Goal: Task Accomplishment & Management: Use online tool/utility

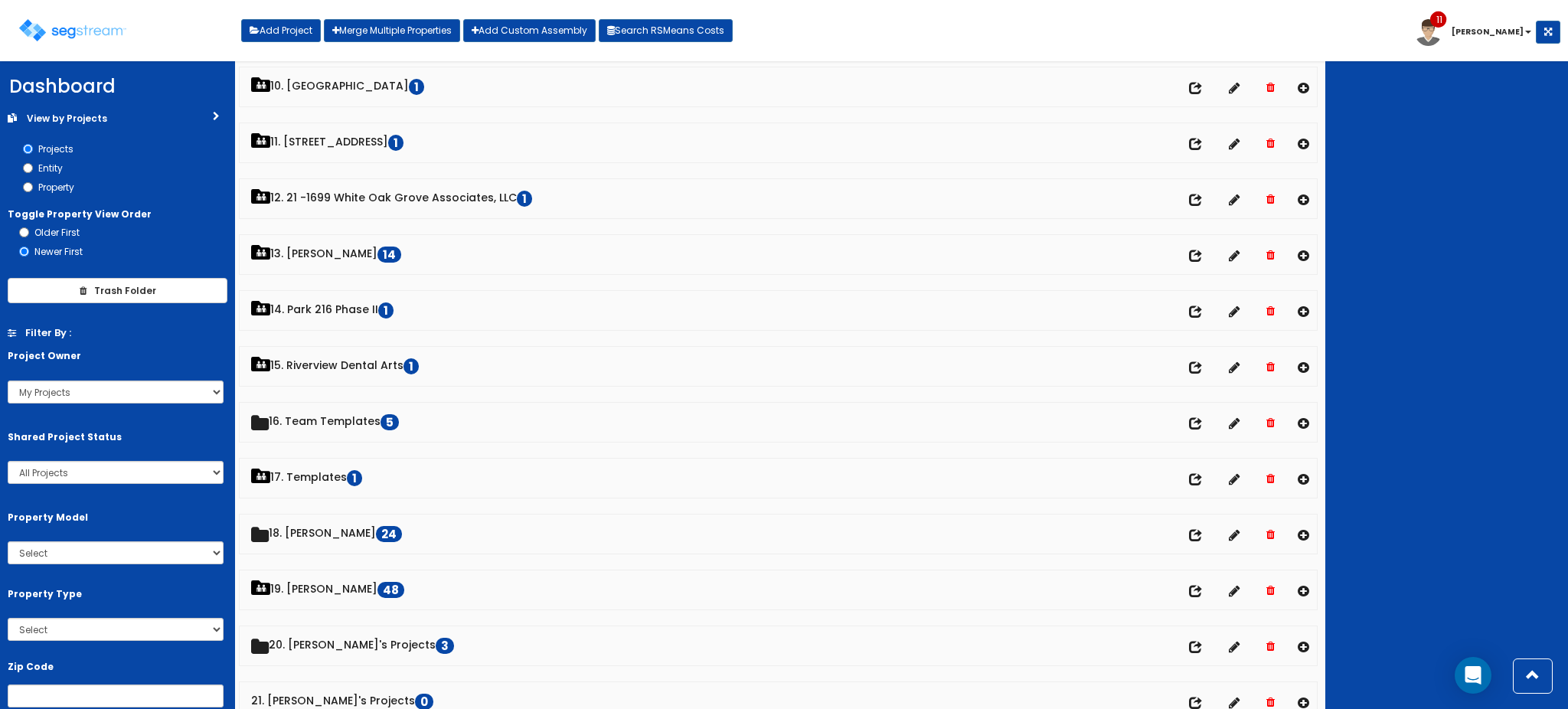
scroll to position [568, 0]
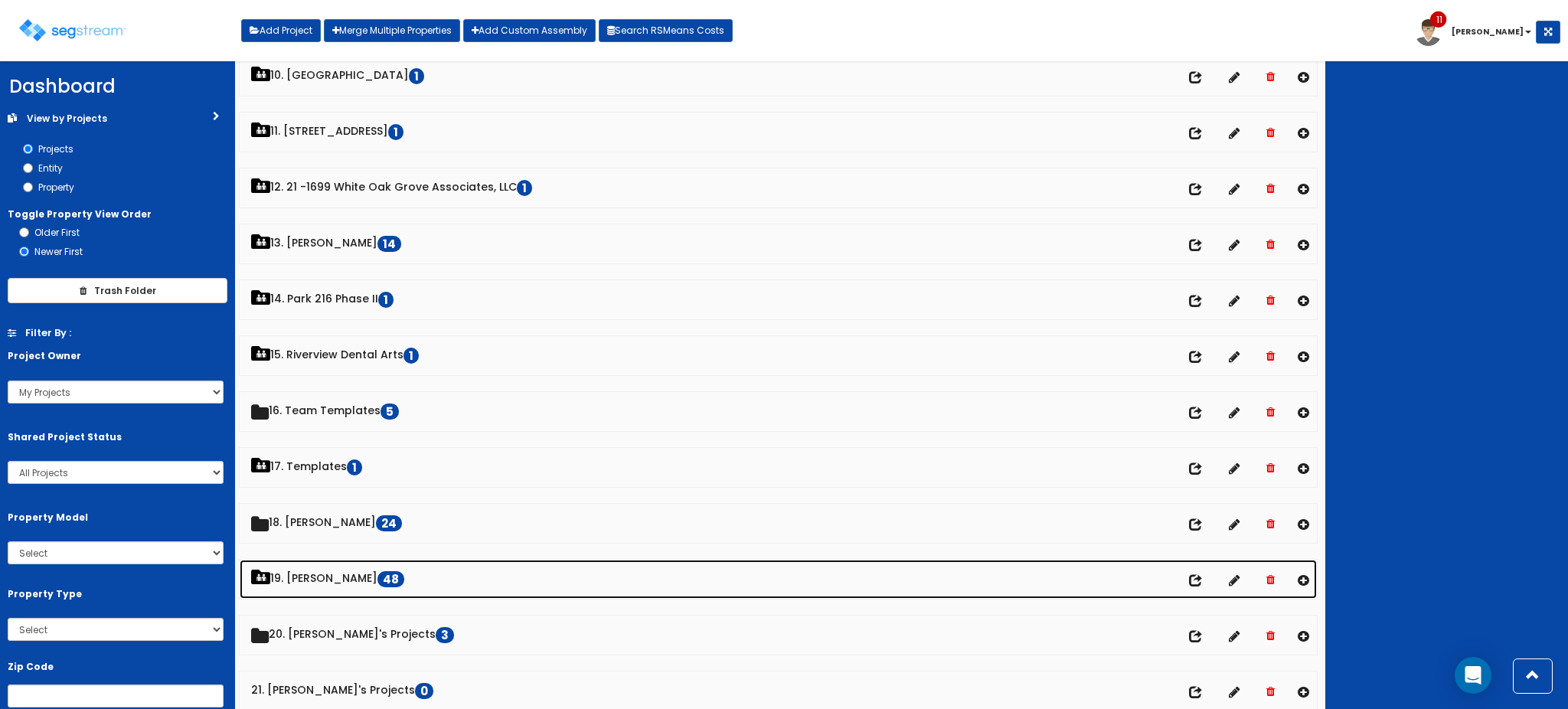
click at [316, 581] on link "19. Dawn Polin 48" at bounding box center [778, 578] width 1077 height 39
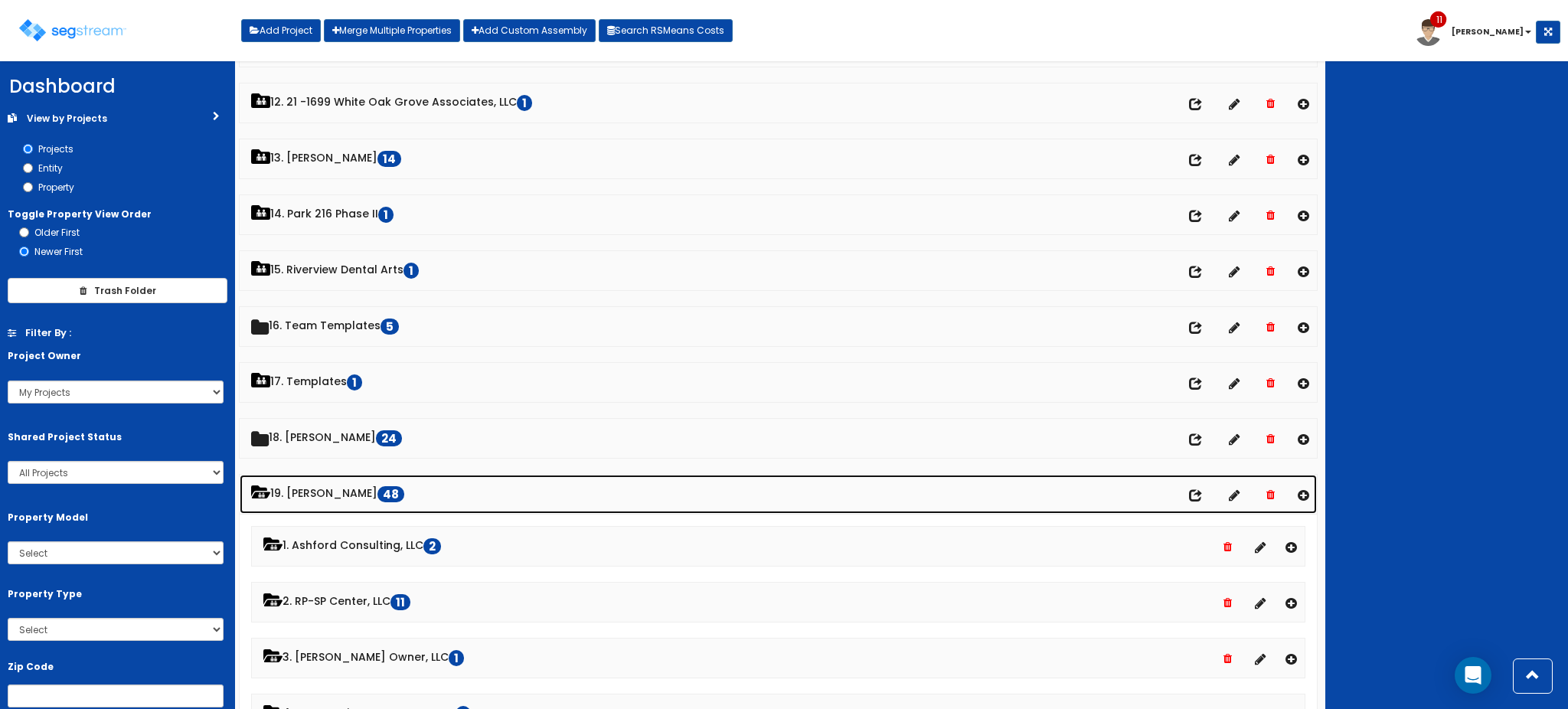
scroll to position [657, 0]
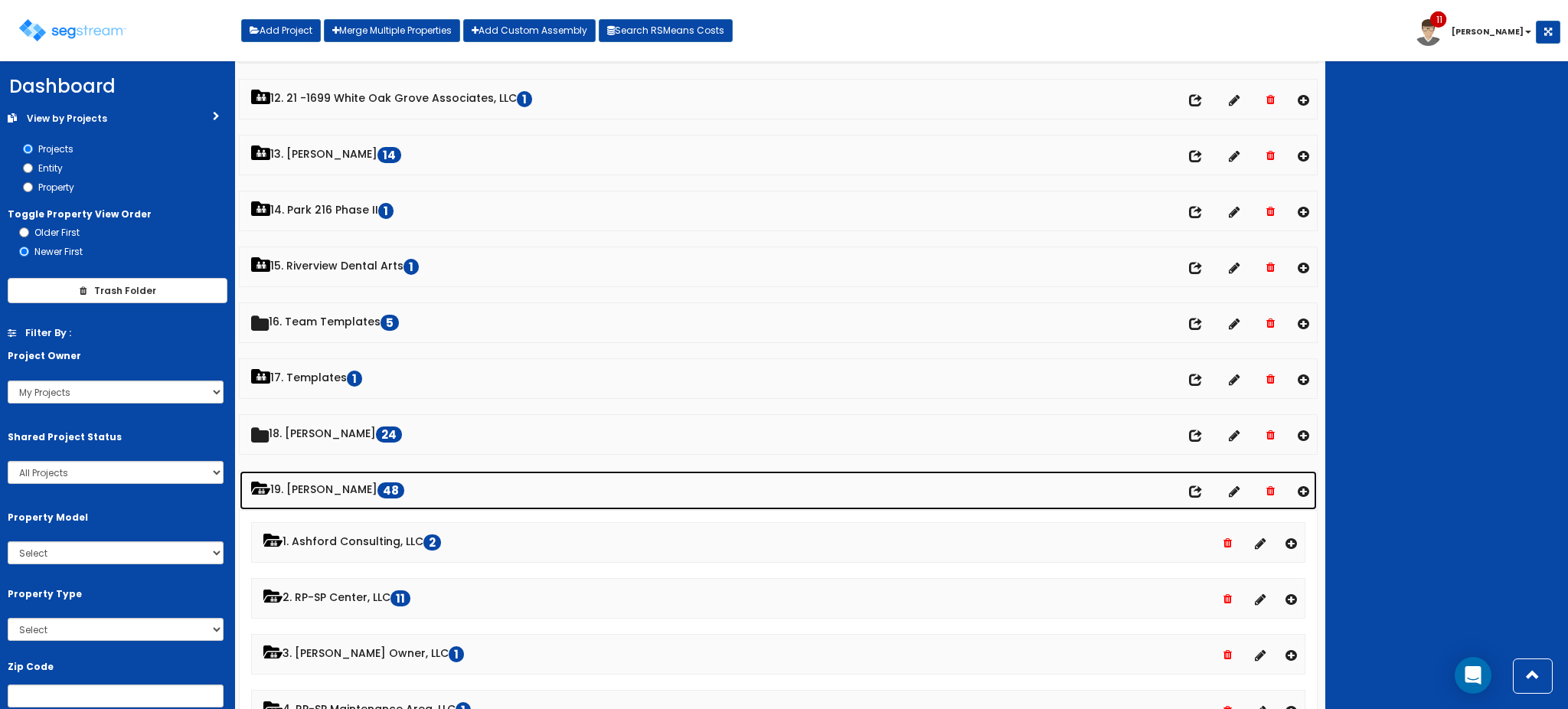
click at [337, 489] on link "19. Dawn Polin 48" at bounding box center [778, 490] width 1077 height 39
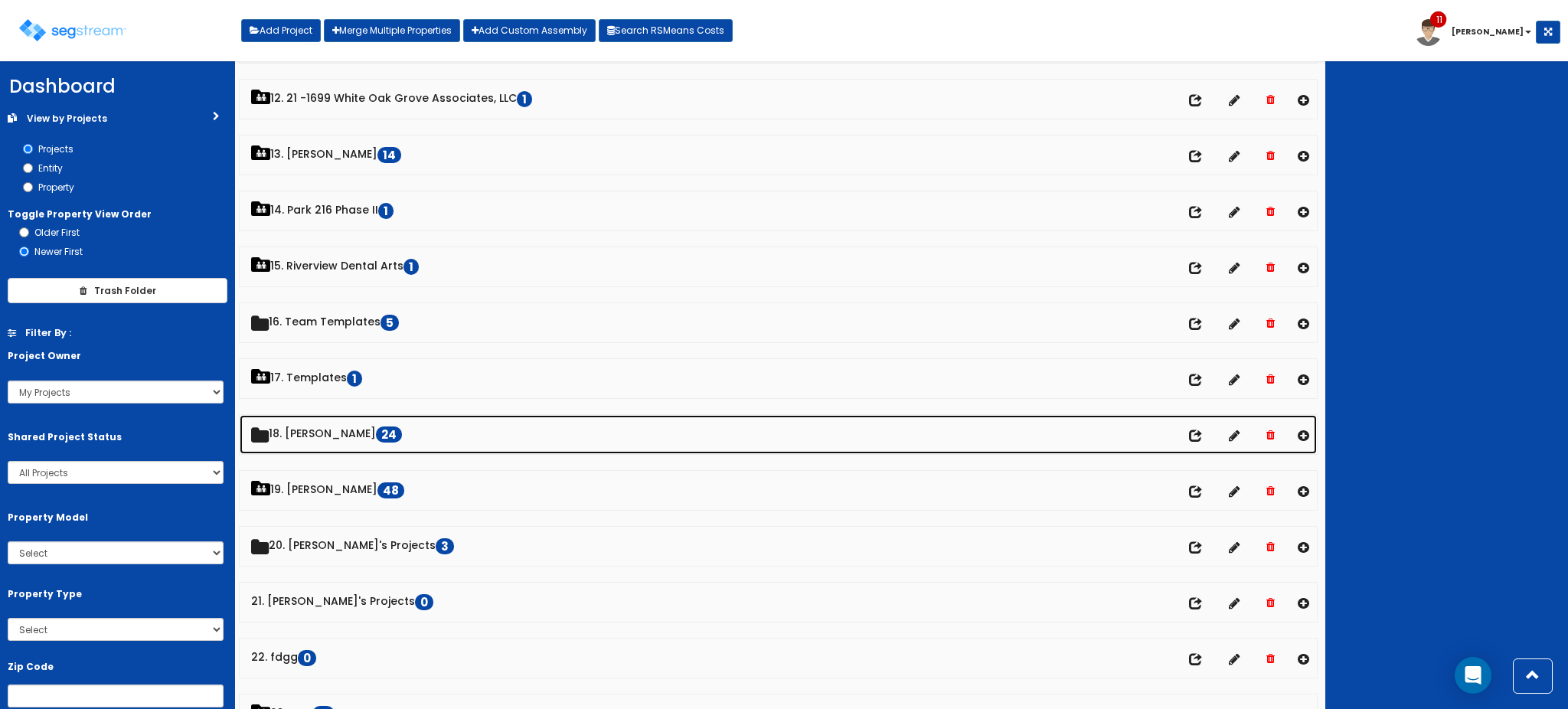
click at [322, 434] on link "18. [PERSON_NAME] 24" at bounding box center [778, 434] width 1077 height 39
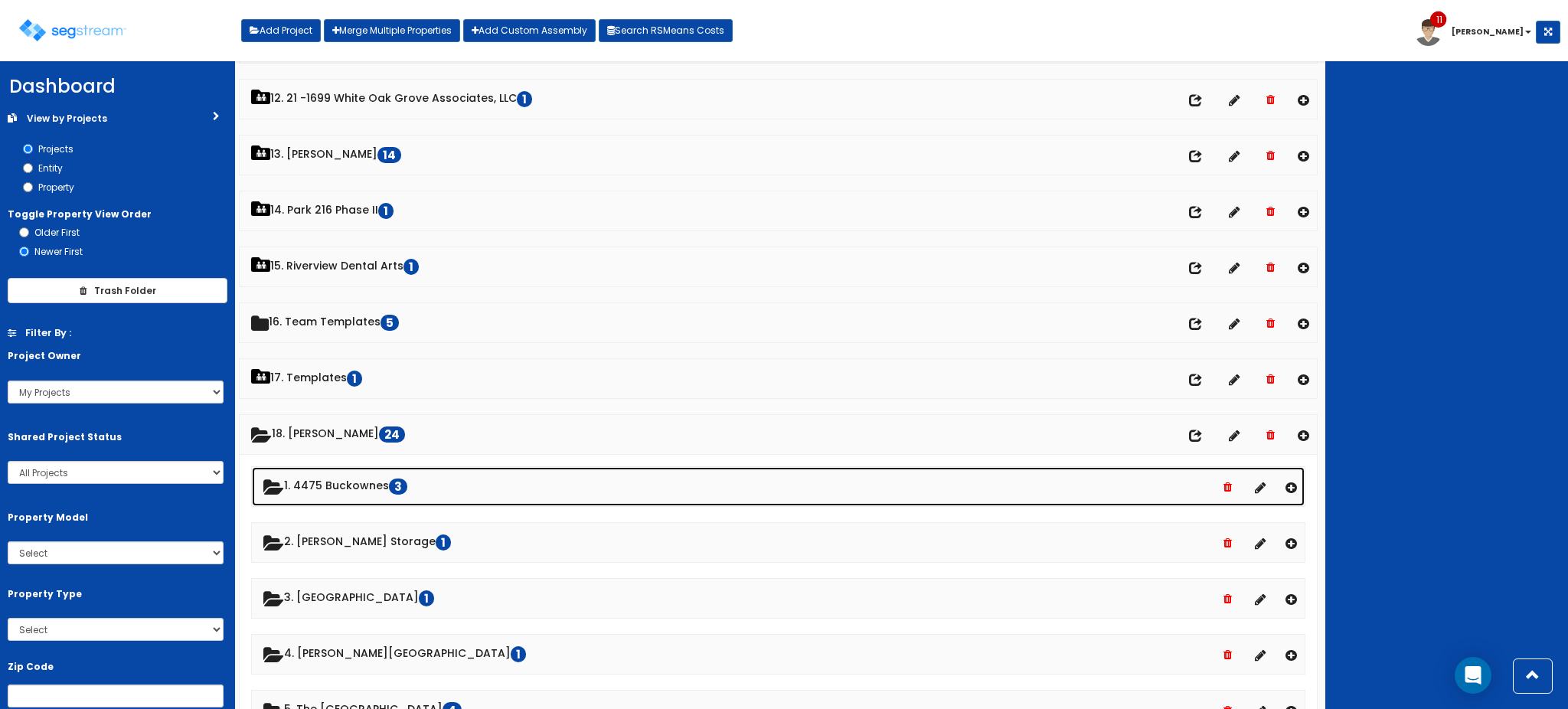
click at [345, 491] on link "1. 4475 Buckownes 3" at bounding box center [778, 486] width 1053 height 39
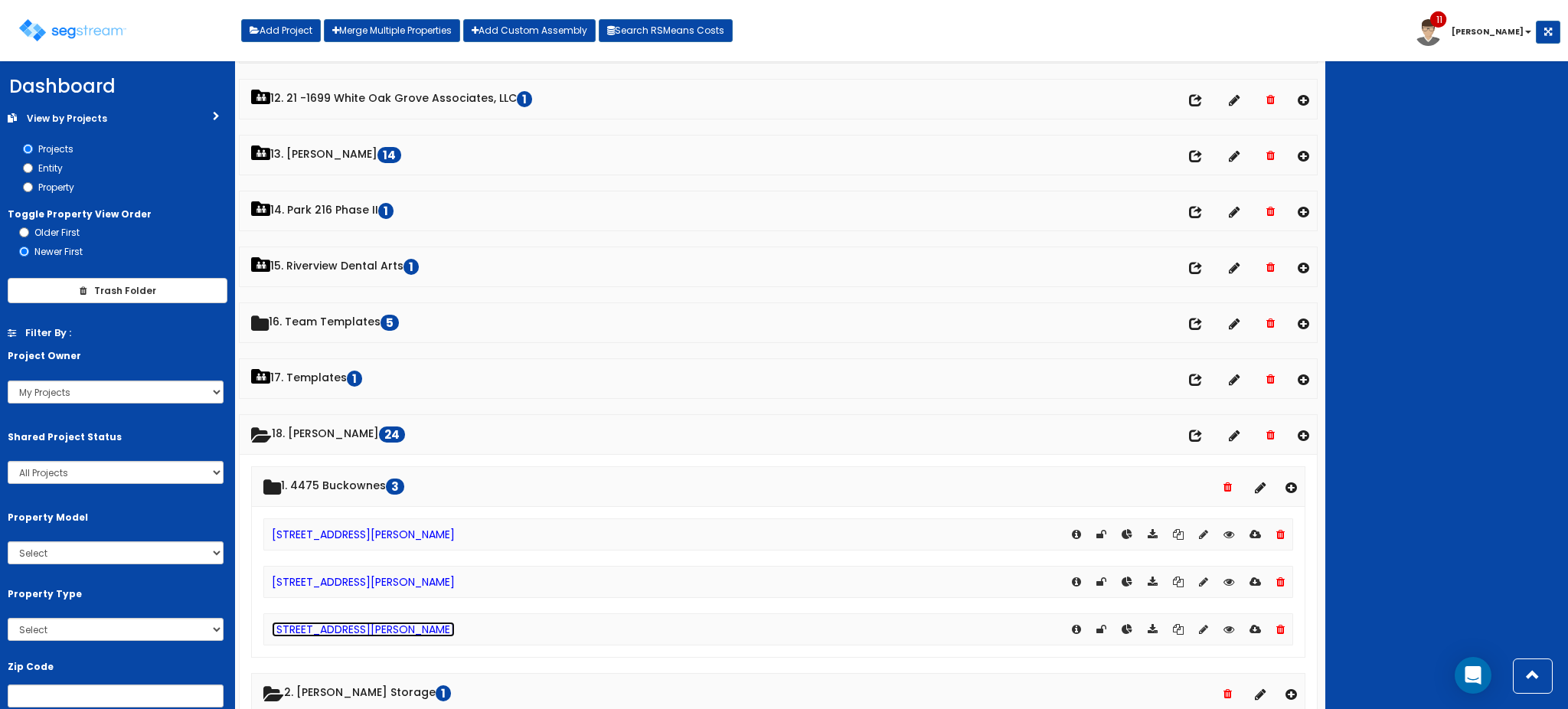
click at [372, 633] on link "[STREET_ADDRESS][PERSON_NAME]" at bounding box center [363, 629] width 183 height 16
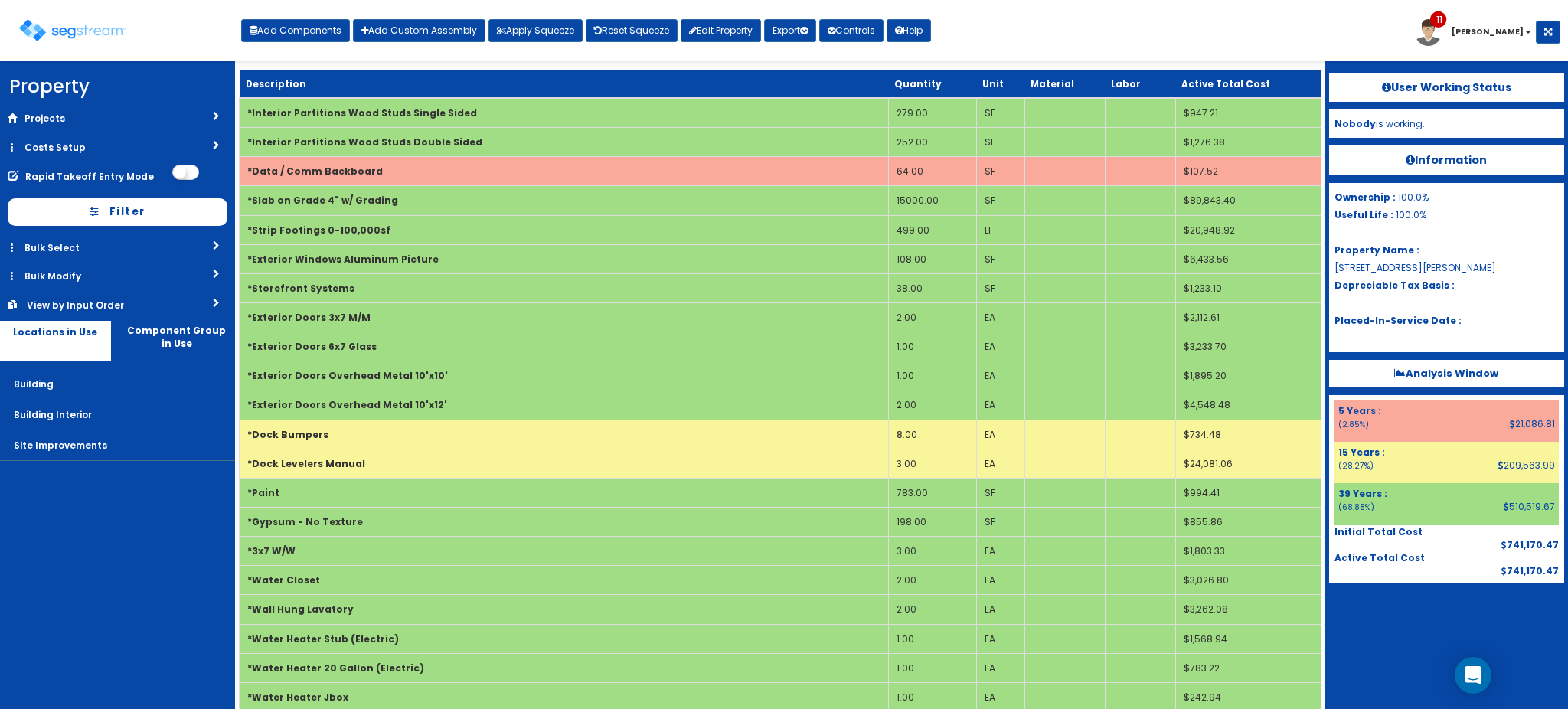
click at [1437, 375] on b "Analysis Window" at bounding box center [1445, 373] width 104 height 15
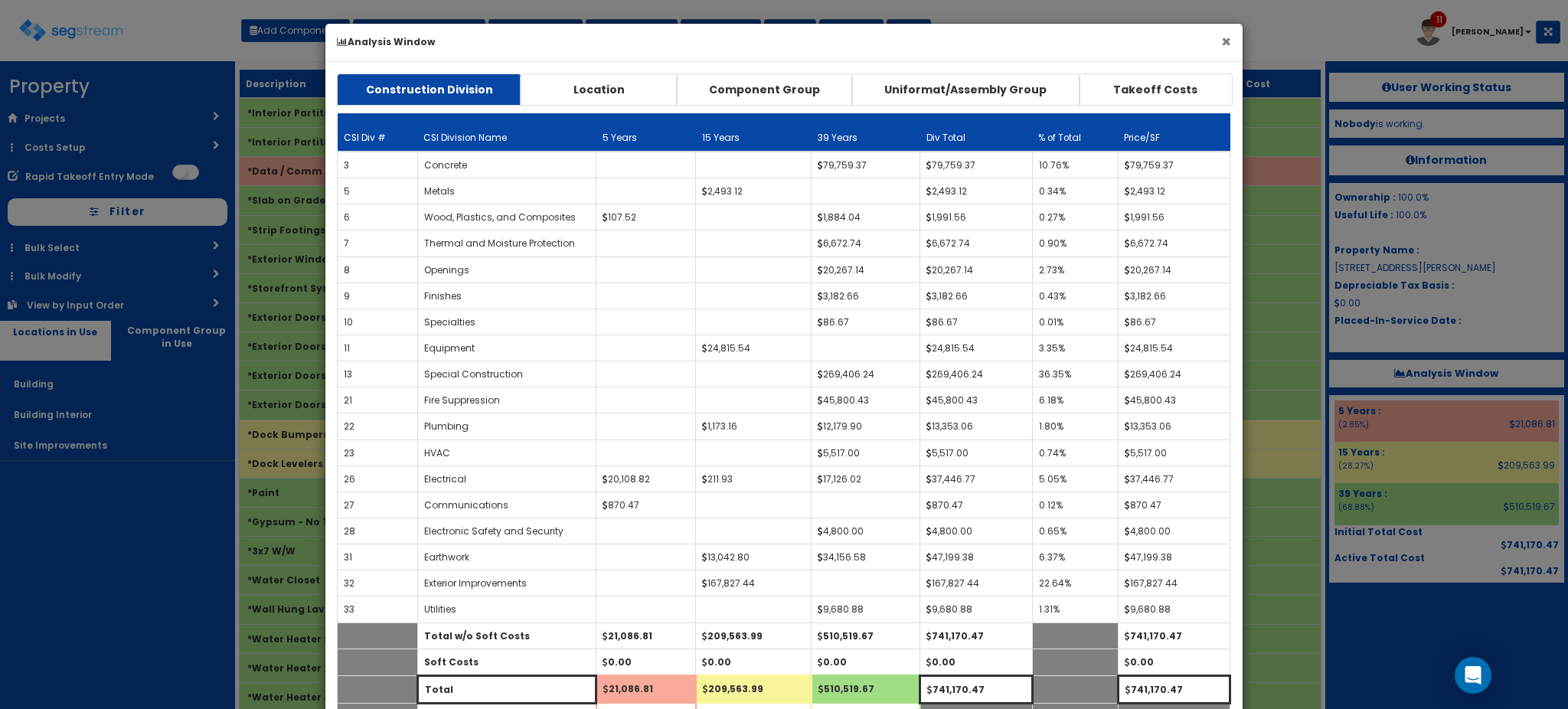
click at [1225, 41] on button "×" at bounding box center [1226, 41] width 10 height 16
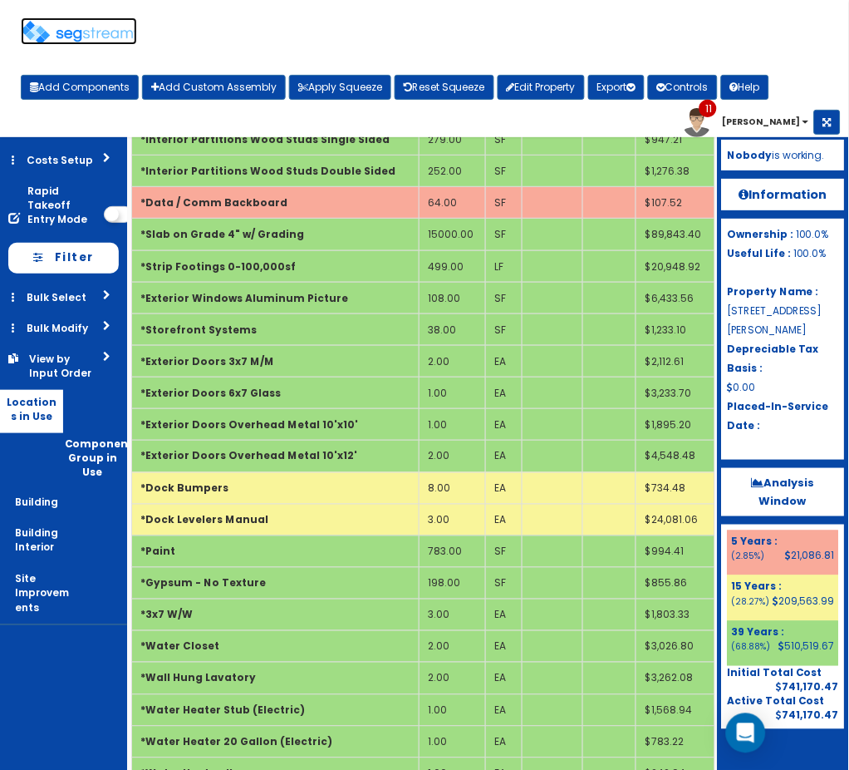
click at [97, 42] on img at bounding box center [79, 33] width 116 height 24
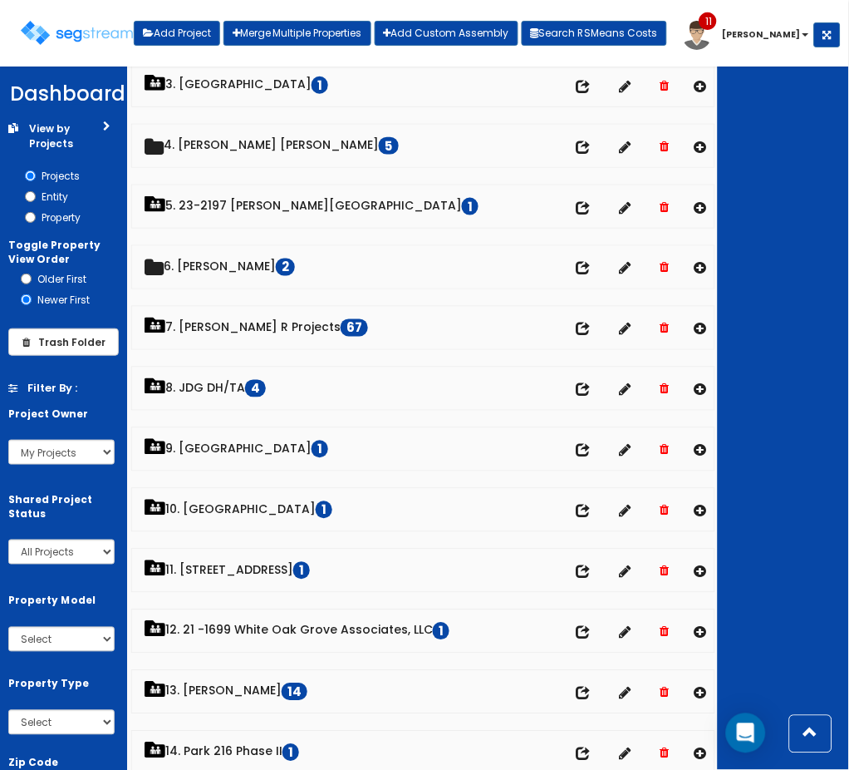
scroll to position [386, 0]
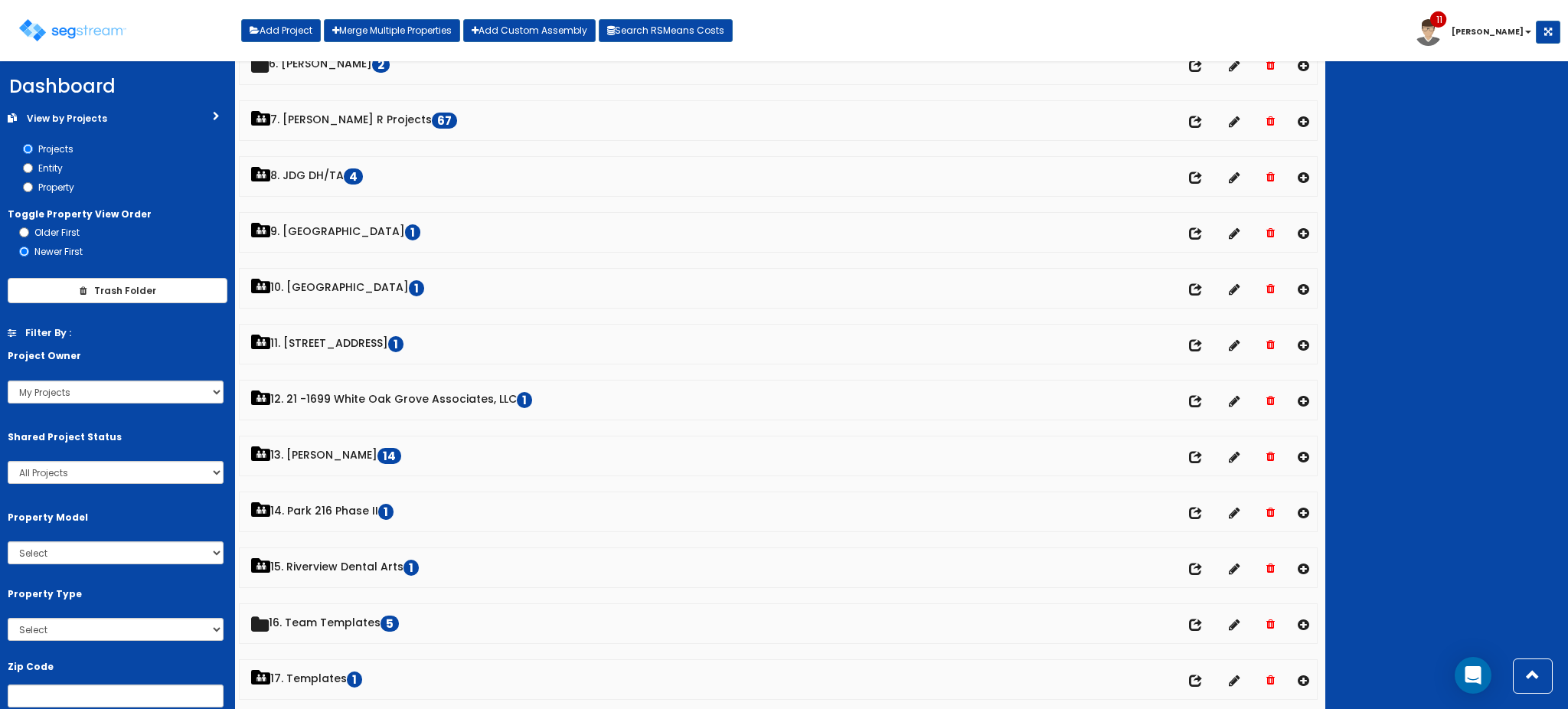
click at [782, 281] on div at bounding box center [1446, 384] width 242 height 647
click at [782, 279] on div at bounding box center [1446, 384] width 242 height 647
click at [782, 197] on div at bounding box center [1446, 384] width 242 height 647
click at [782, 205] on div at bounding box center [1446, 384] width 242 height 647
click at [782, 240] on div at bounding box center [1446, 384] width 242 height 647
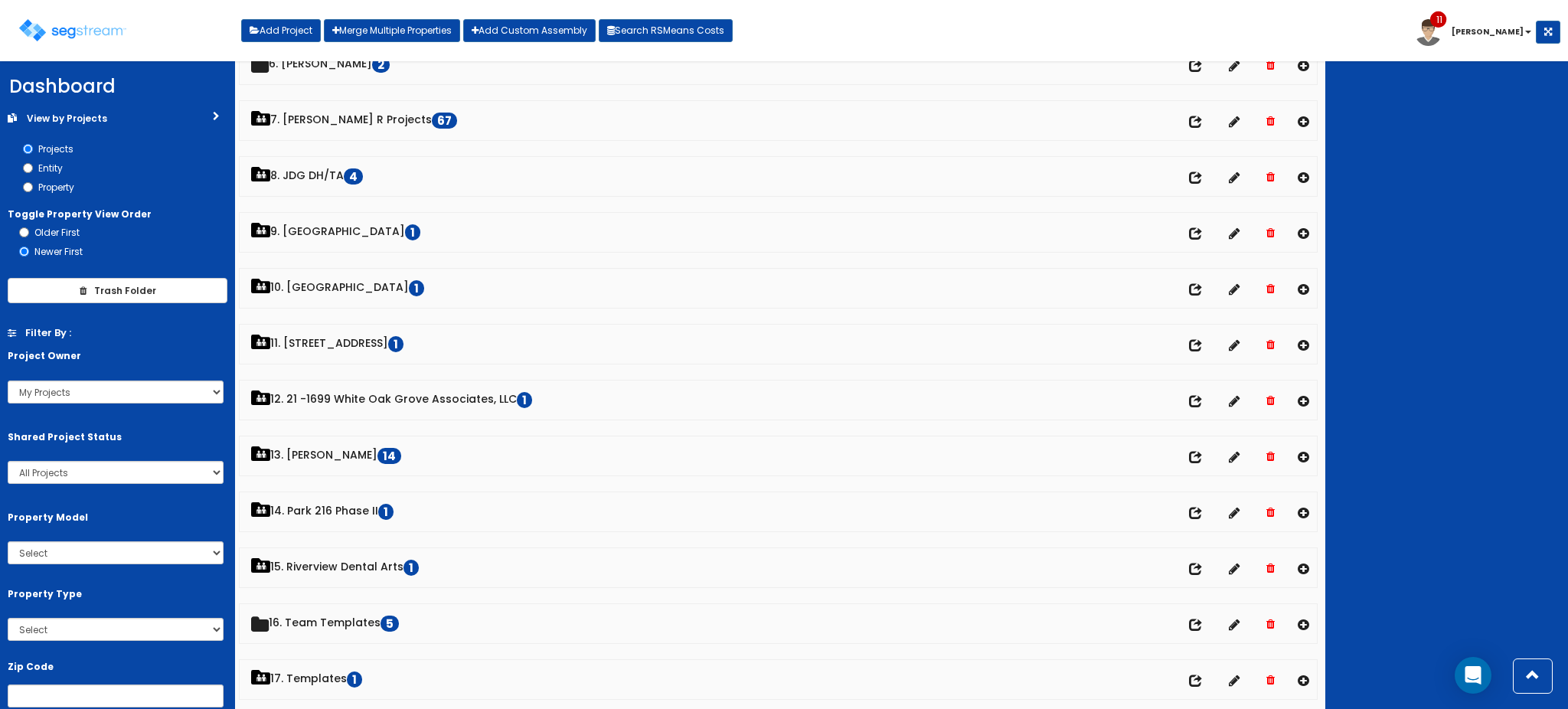
click at [782, 220] on div at bounding box center [1446, 384] width 242 height 647
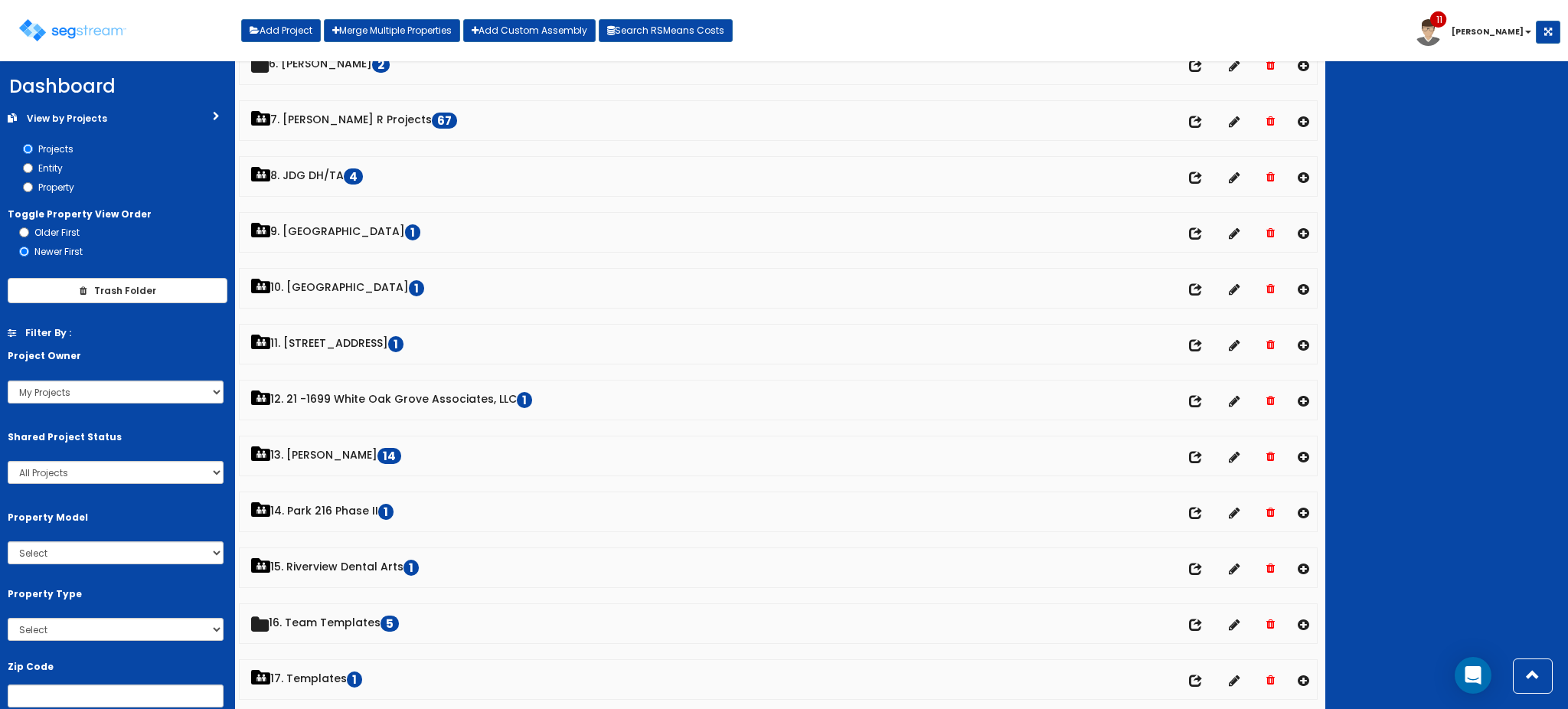
click at [782, 220] on div at bounding box center [1446, 384] width 242 height 647
click at [782, 261] on div at bounding box center [1446, 384] width 242 height 647
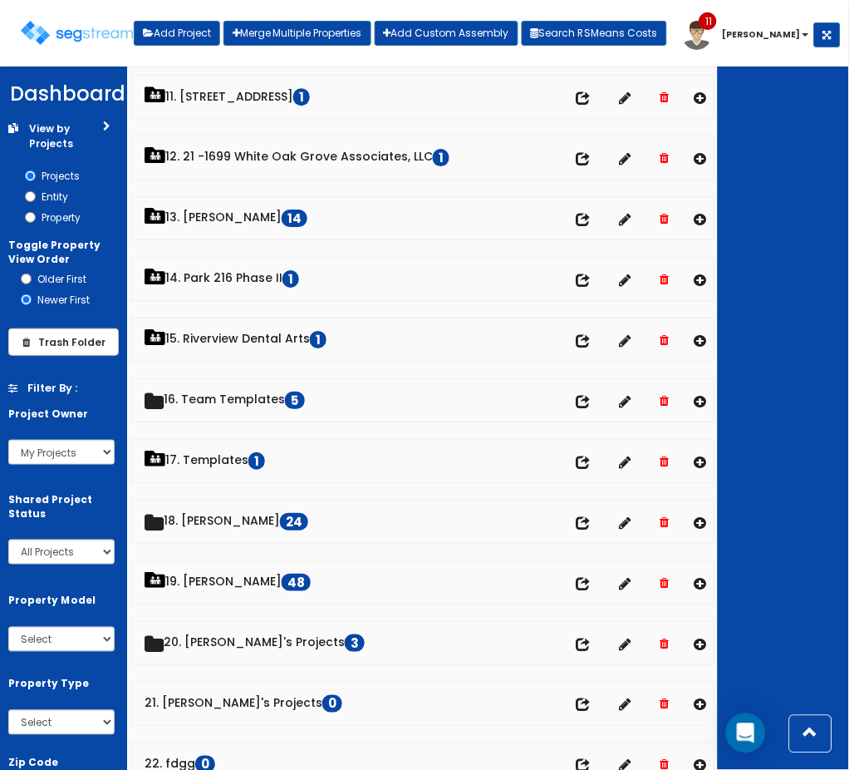
scroll to position [668, 0]
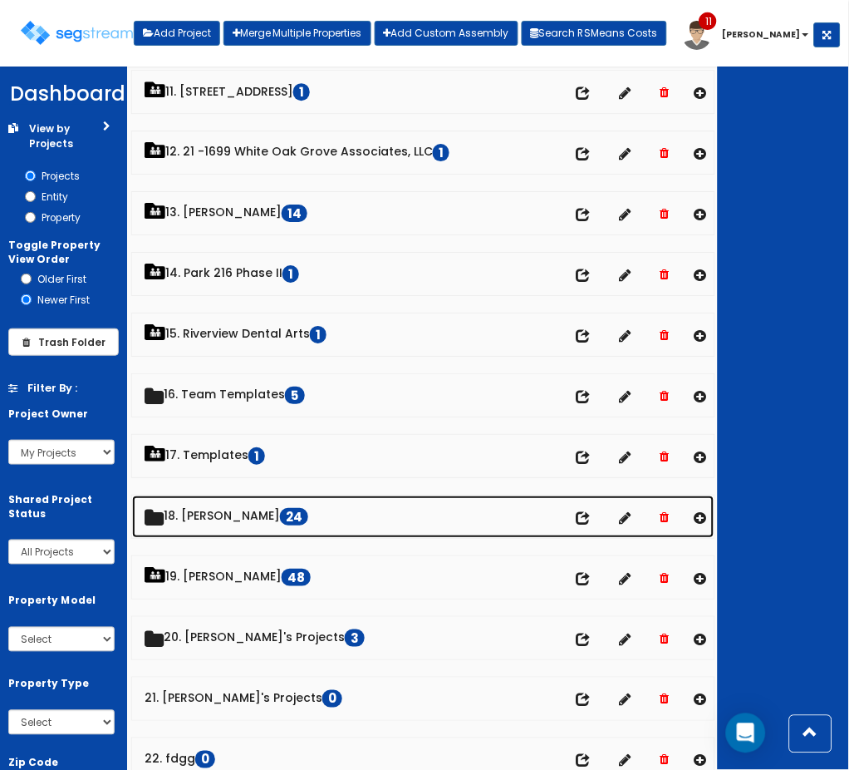
click at [198, 524] on link "18. [PERSON_NAME] 24" at bounding box center [423, 516] width 583 height 42
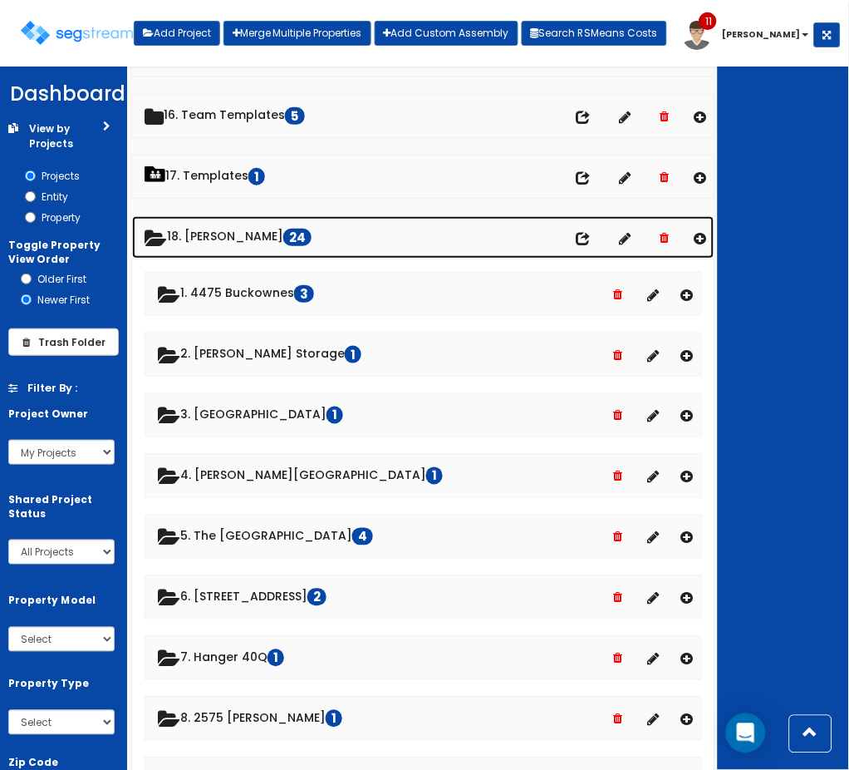
scroll to position [952, 0]
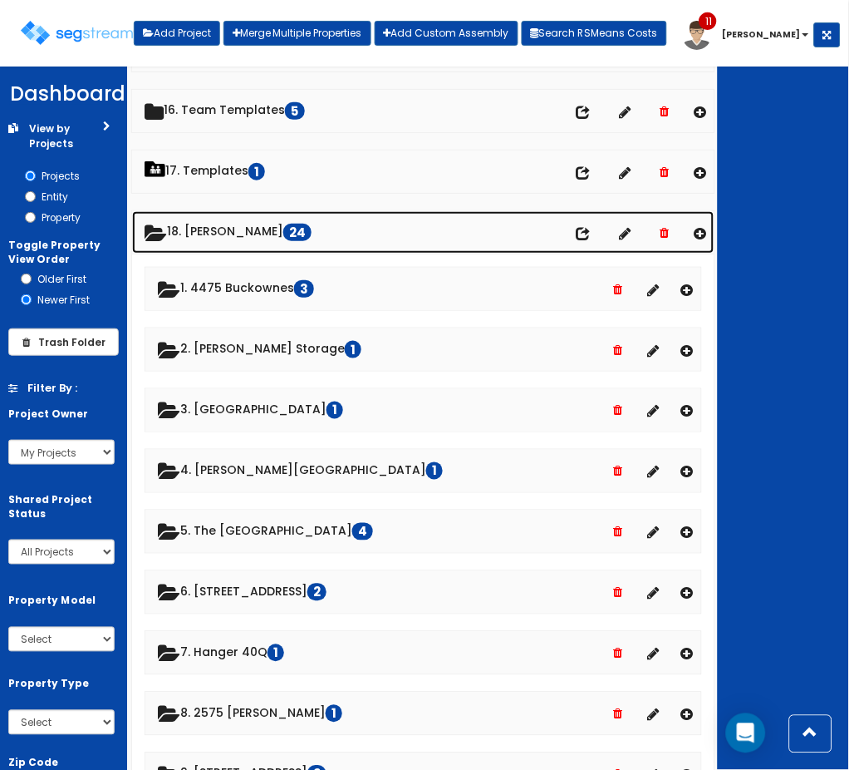
click at [207, 239] on link "18. [PERSON_NAME] 24" at bounding box center [423, 232] width 583 height 42
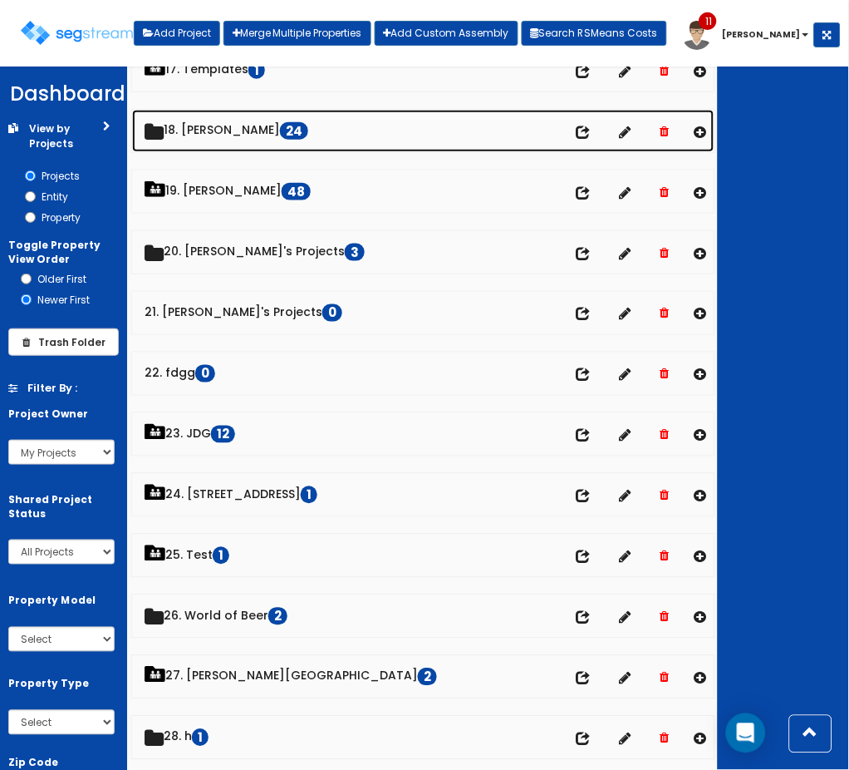
scroll to position [1053, 0]
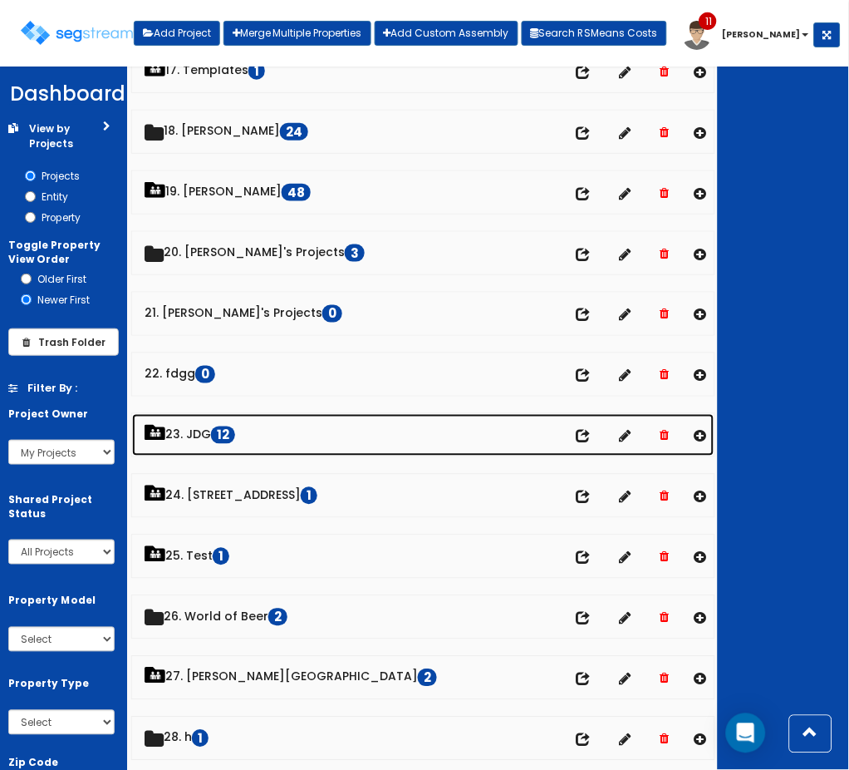
click at [194, 440] on link "23. JDG 12" at bounding box center [423, 435] width 583 height 42
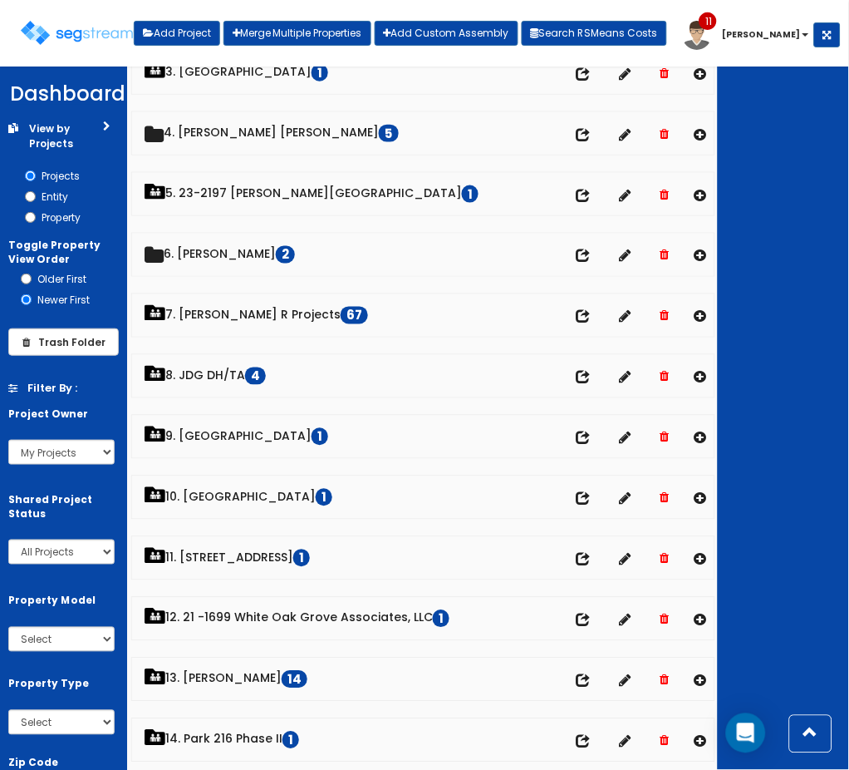
scroll to position [0, 0]
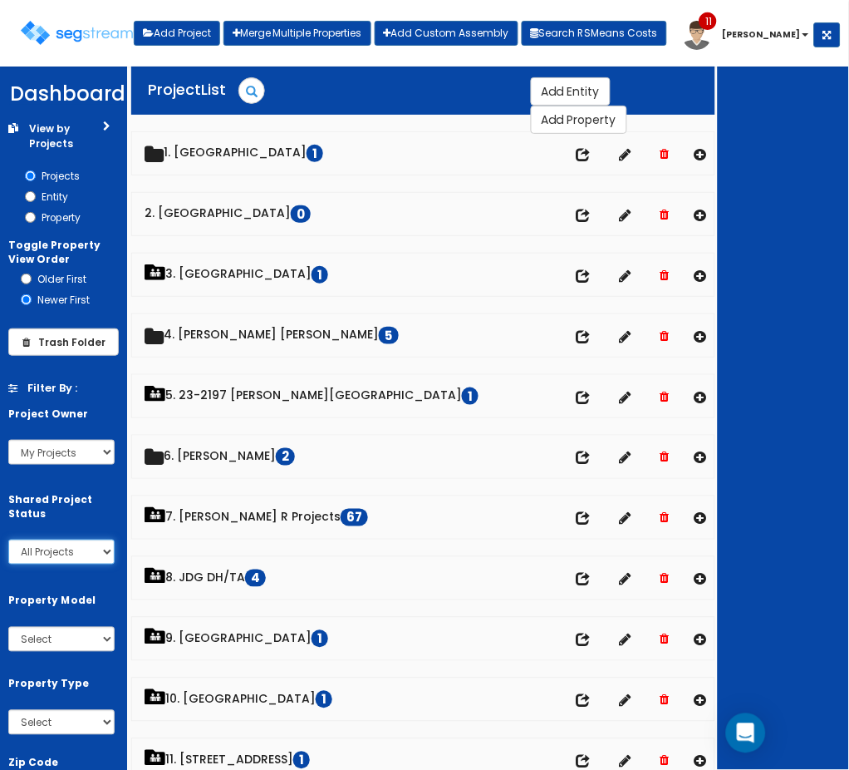
click at [83, 552] on select "All Projects My Projects Shared Projects" at bounding box center [61, 551] width 106 height 25
select select "personal"
click at [8, 539] on select "All Projects My Projects Shared Projects" at bounding box center [61, 551] width 106 height 25
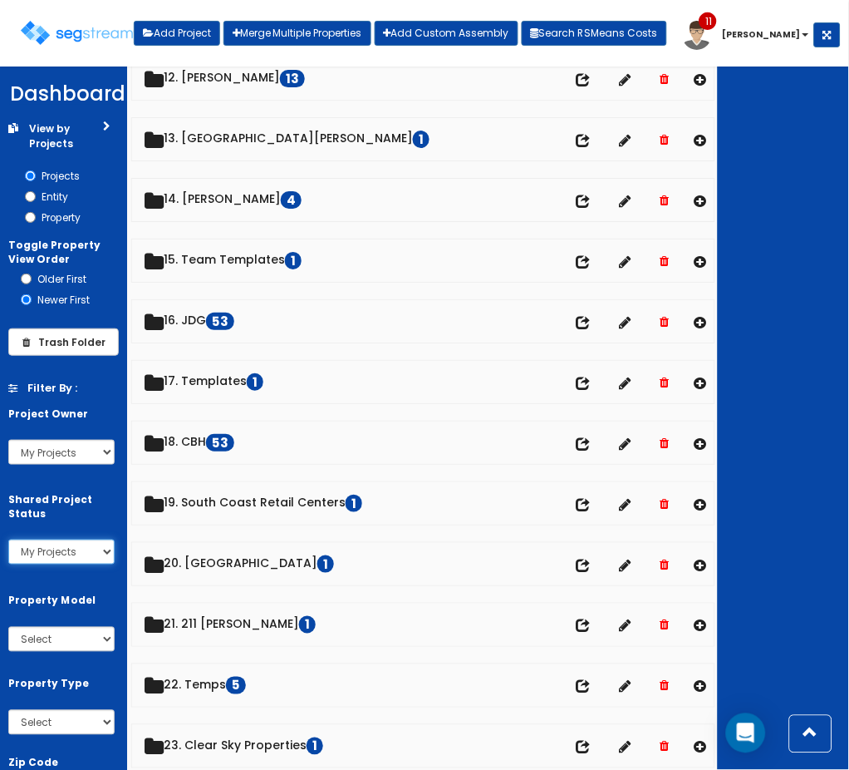
scroll to position [745, 0]
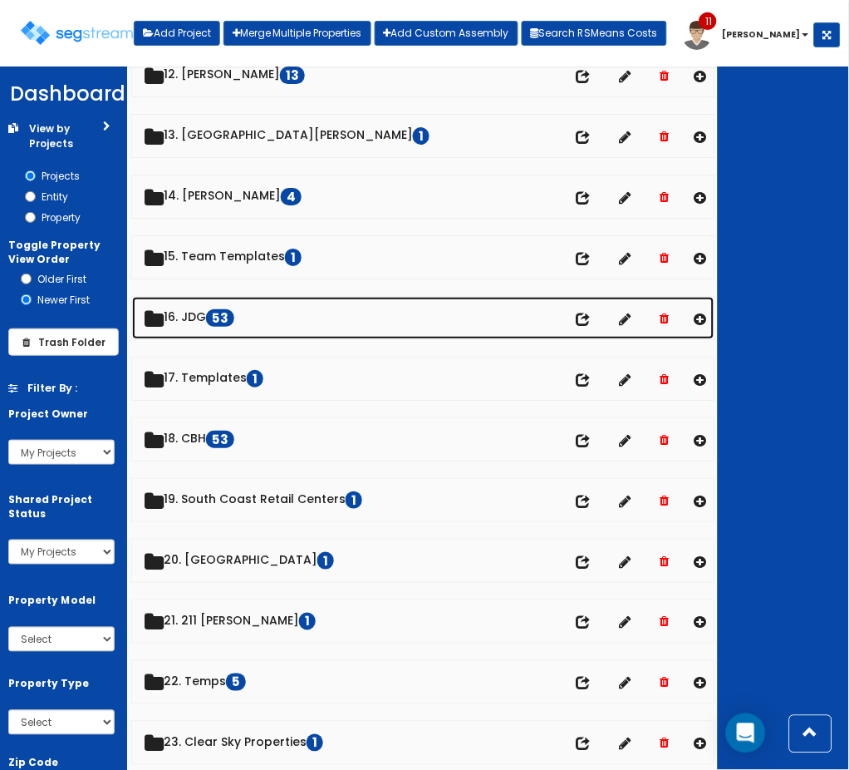
click at [215, 321] on link "16. JDG 53" at bounding box center [423, 318] width 583 height 42
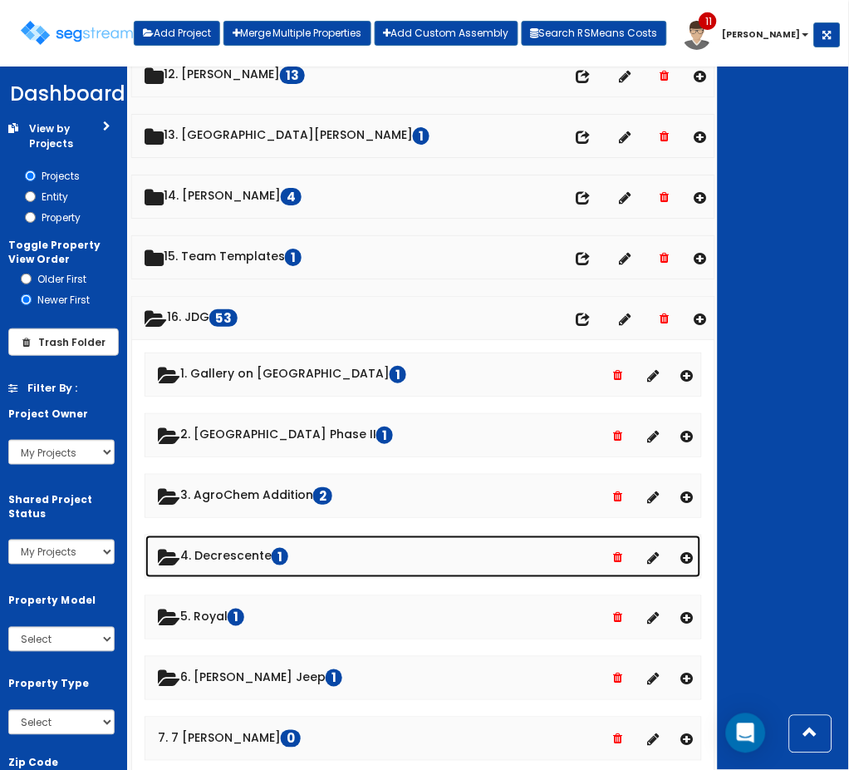
click at [248, 557] on link "4. Decrescente 1" at bounding box center [423, 556] width 556 height 42
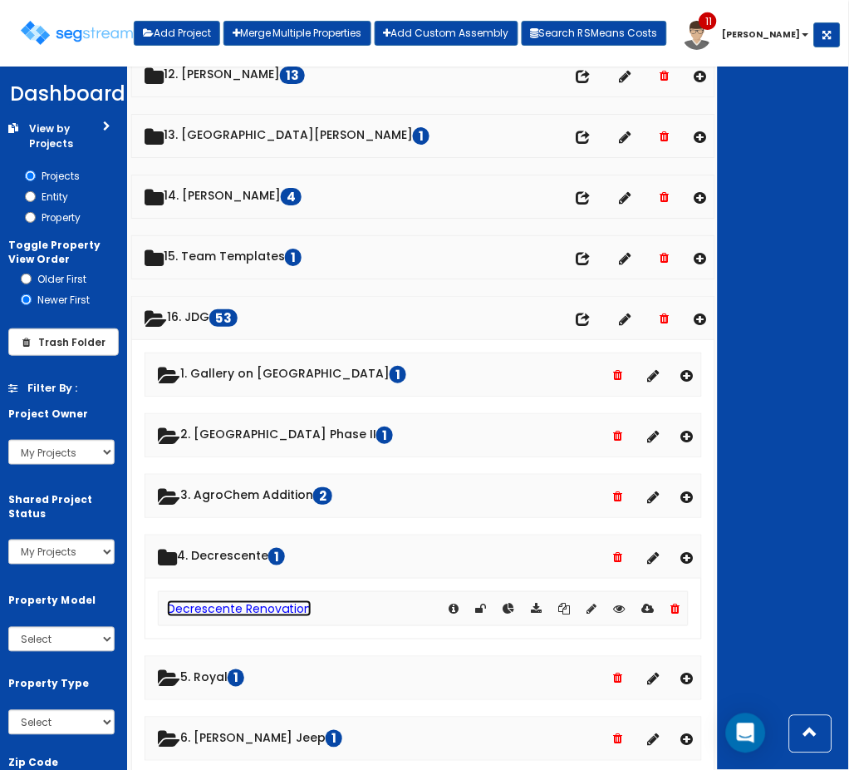
click at [235, 617] on link "Decrescente Renovation" at bounding box center [239, 608] width 145 height 17
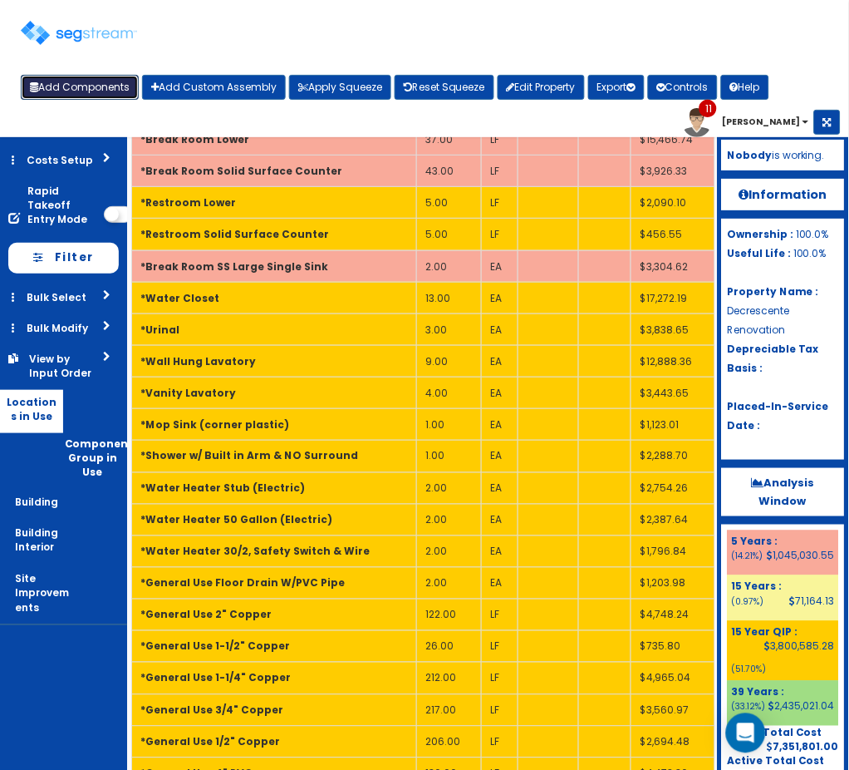
click at [90, 80] on button "Add Components" at bounding box center [80, 87] width 118 height 25
select select "39Y"
select select "default"
select select "7"
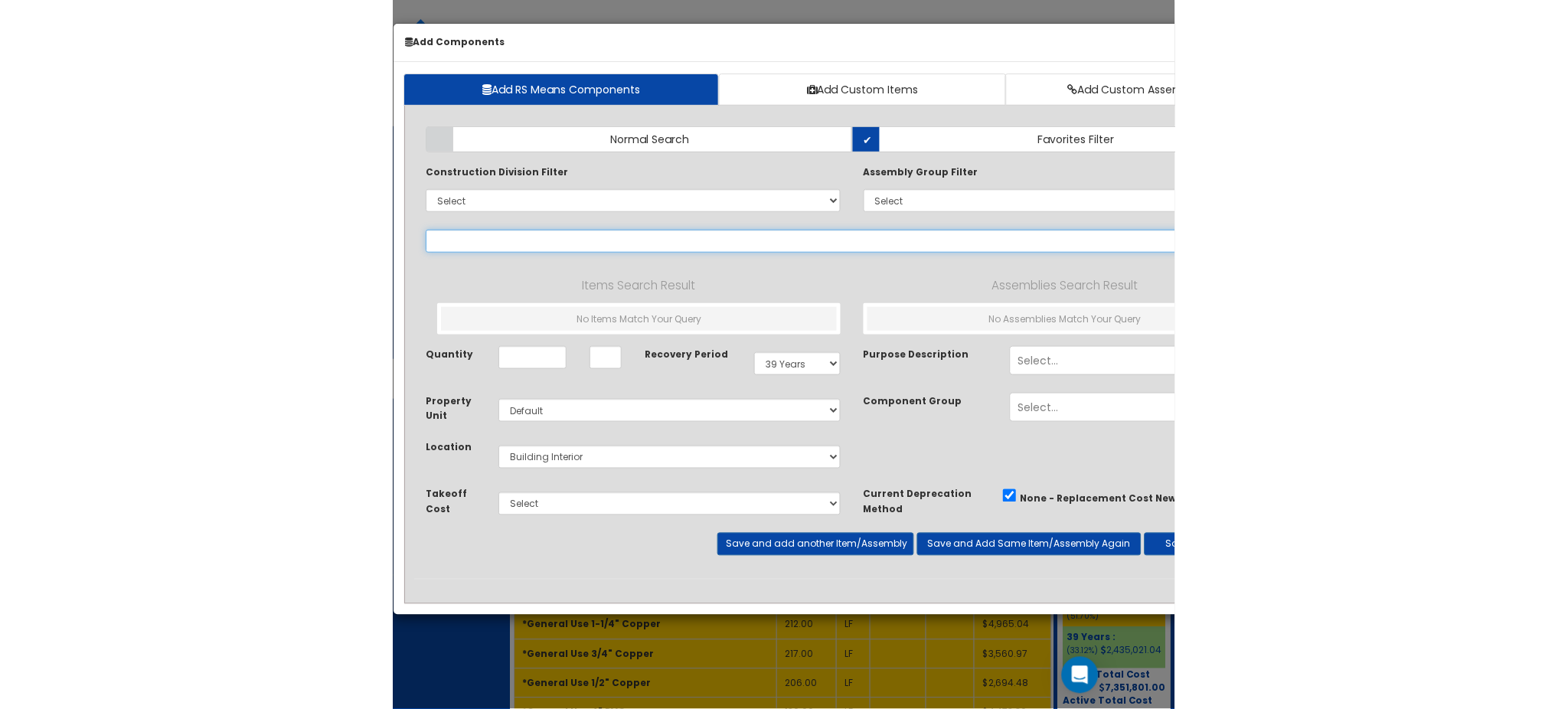
scroll to position [0, 32]
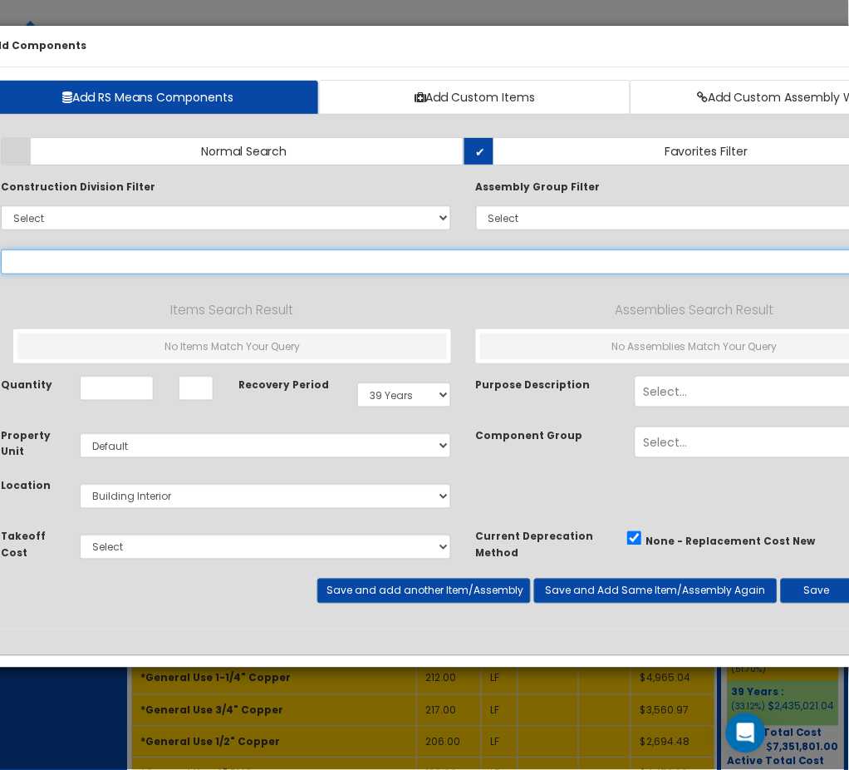
select select
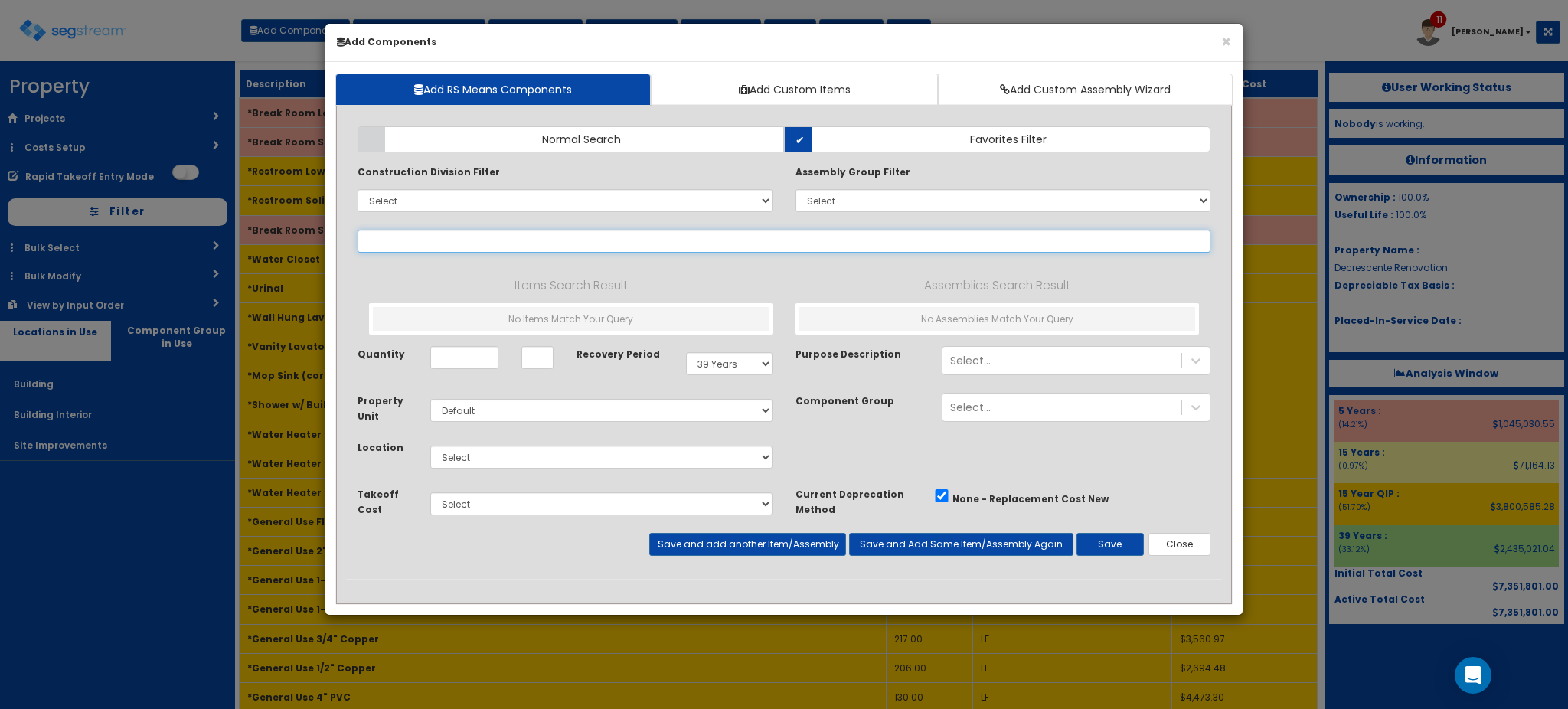
scroll to position [0, 0]
